Goal: Task Accomplishment & Management: Manage account settings

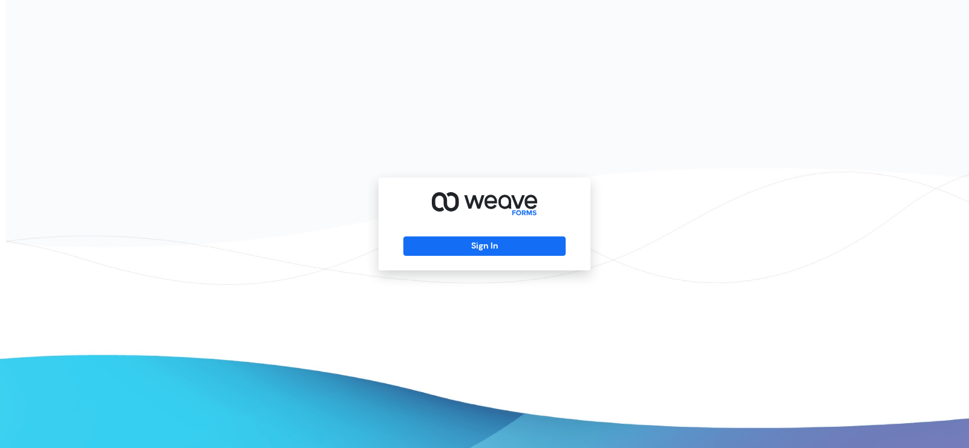
click at [461, 234] on div "Sign In" at bounding box center [485, 223] width 212 height 93
click at [463, 241] on button "Sign In" at bounding box center [484, 245] width 162 height 19
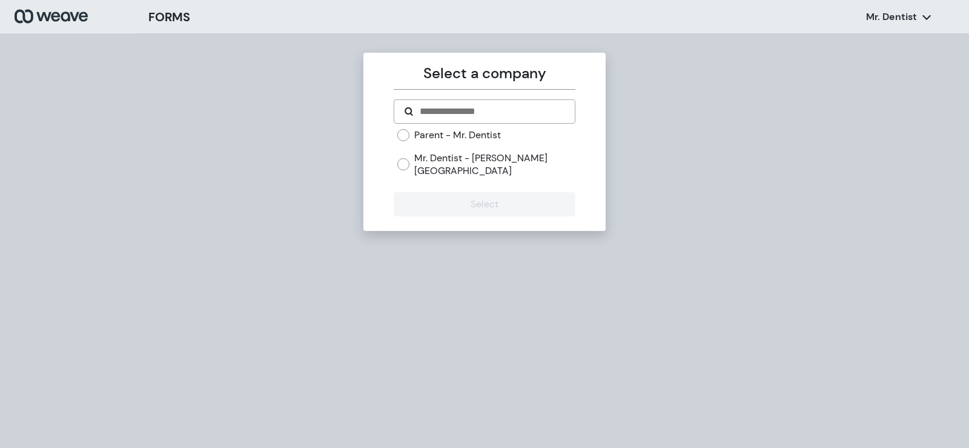
drag, startPoint x: 422, startPoint y: 156, endPoint x: 428, endPoint y: 162, distance: 8.1
click at [423, 156] on label "Mr. Dentist - [PERSON_NAME][GEOGRAPHIC_DATA]" at bounding box center [494, 164] width 160 height 26
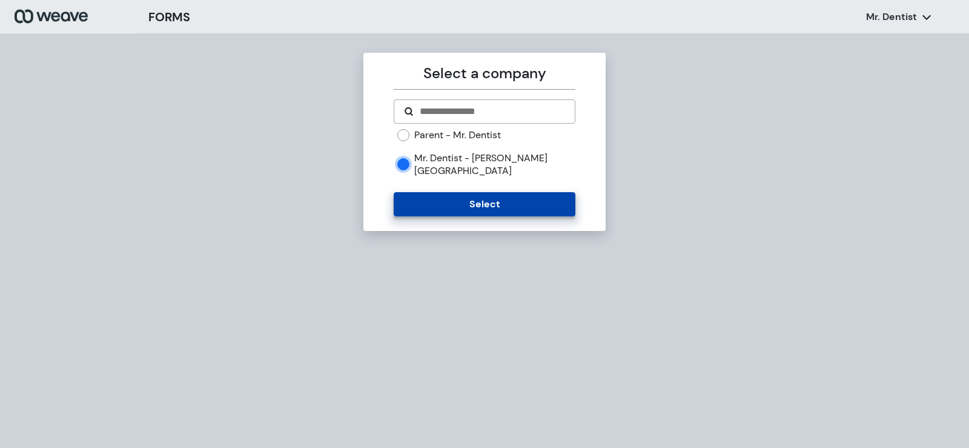
click at [457, 192] on button "Select" at bounding box center [484, 204] width 181 height 24
